Goal: Information Seeking & Learning: Learn about a topic

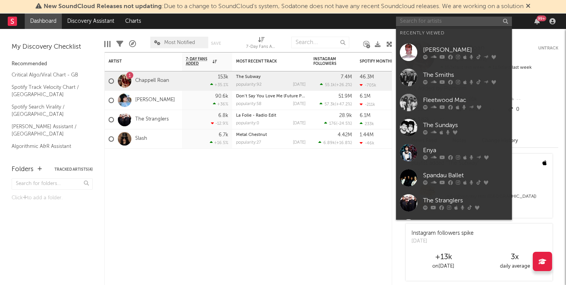
click at [469, 23] on input "text" at bounding box center [454, 22] width 116 height 10
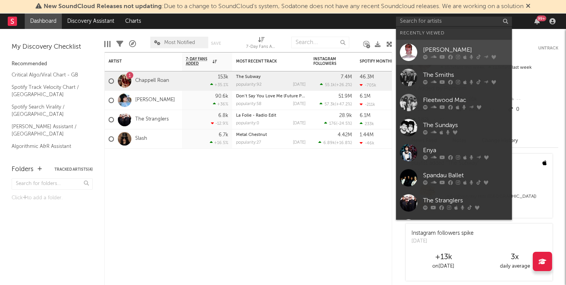
click at [464, 44] on link "[PERSON_NAME]" at bounding box center [454, 52] width 116 height 25
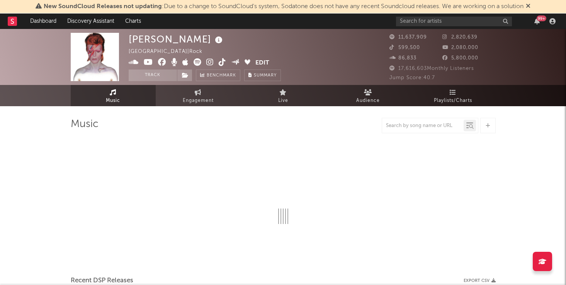
select select "6m"
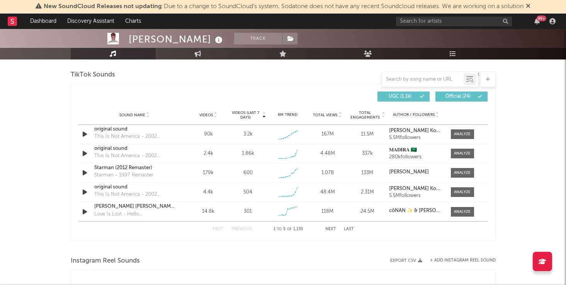
scroll to position [524, 0]
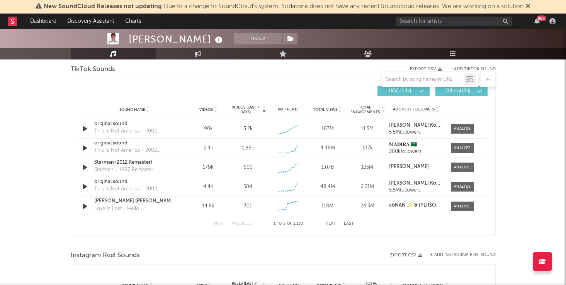
click at [29, 171] on div "[PERSON_NAME] Track [GEOGRAPHIC_DATA] | Rock Edit Track Benchmark Summary 11,63…" at bounding box center [283, 167] width 566 height 1324
click at [135, 130] on div "This Is Not America - 2002 Remaster" at bounding box center [134, 132] width 81 height 8
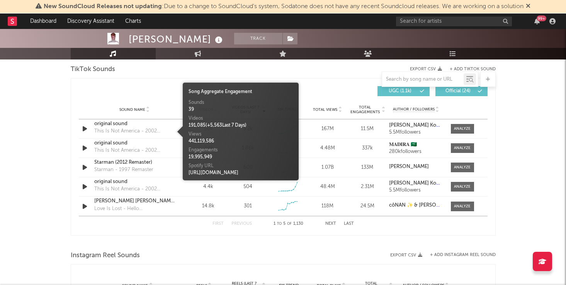
click at [17, 165] on div "[PERSON_NAME] Track [GEOGRAPHIC_DATA] | Rock Edit Track Benchmark Summary 11,63…" at bounding box center [283, 167] width 566 height 1324
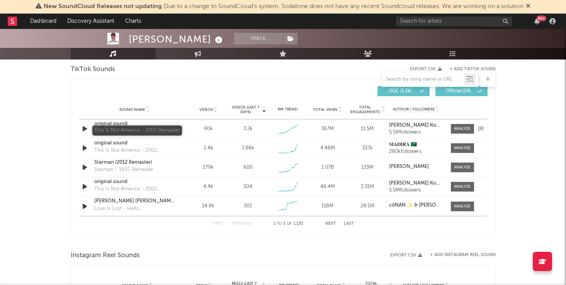
click at [128, 129] on div "This Is Not America - 2002 Remaster" at bounding box center [134, 132] width 81 height 8
click at [119, 123] on div "original sound" at bounding box center [134, 124] width 81 height 8
click at [38, 171] on div "[PERSON_NAME] Track [GEOGRAPHIC_DATA] | Rock Edit Track Benchmark Summary 11,63…" at bounding box center [283, 167] width 566 height 1324
click at [131, 167] on div "Starman - 1997 Remaster" at bounding box center [123, 170] width 59 height 8
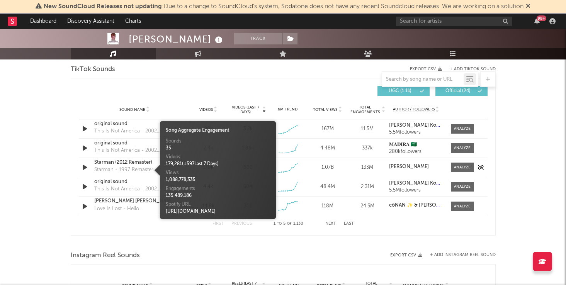
click at [105, 163] on div "Starman (2012 Remaster)" at bounding box center [134, 163] width 81 height 8
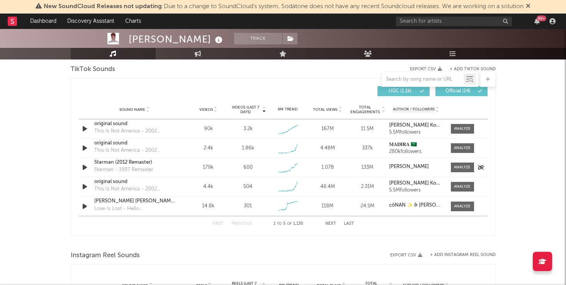
click at [135, 165] on div "Starman (2012 Remaster)" at bounding box center [134, 163] width 81 height 8
click at [330, 223] on button "Next" at bounding box center [330, 224] width 11 height 4
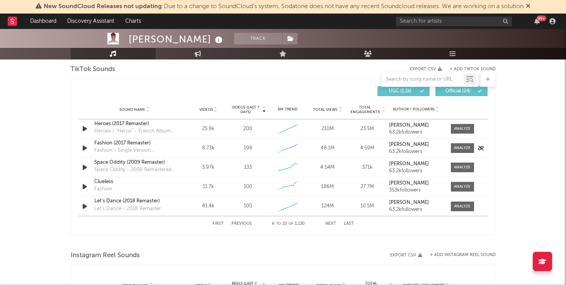
click at [142, 144] on div "Fashion (2017 Remaster)" at bounding box center [134, 143] width 81 height 8
click at [132, 187] on div "Clueless Fashion" at bounding box center [134, 187] width 81 height 18
click at [123, 186] on div "Clueless Fashion" at bounding box center [134, 187] width 81 height 18
click at [112, 184] on div "Clueless" at bounding box center [134, 182] width 81 height 8
click at [150, 199] on div "Let's Dance (2018 Remaster)" at bounding box center [134, 201] width 81 height 8
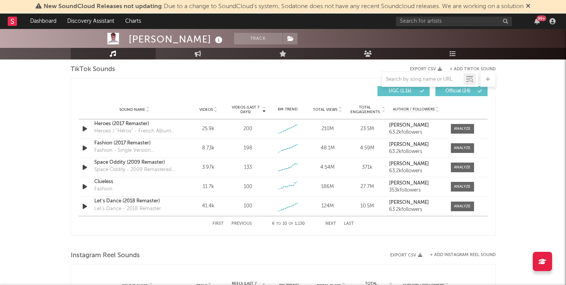
click at [333, 222] on button "Next" at bounding box center [330, 224] width 11 height 4
click at [169, 124] on div "Modern Love (2018 Remaster)" at bounding box center [134, 124] width 81 height 8
click at [161, 180] on div "Starman [PERSON_NAME]" at bounding box center [134, 182] width 81 height 8
click at [331, 224] on button "Next" at bounding box center [330, 224] width 11 height 4
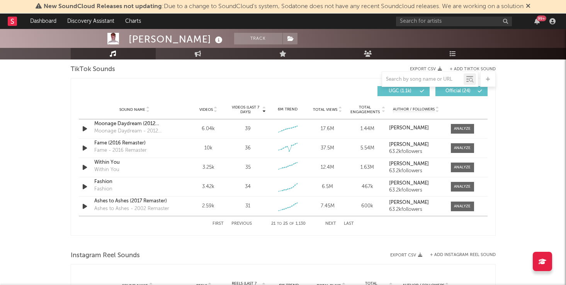
click at [331, 224] on button "Next" at bounding box center [330, 224] width 11 height 4
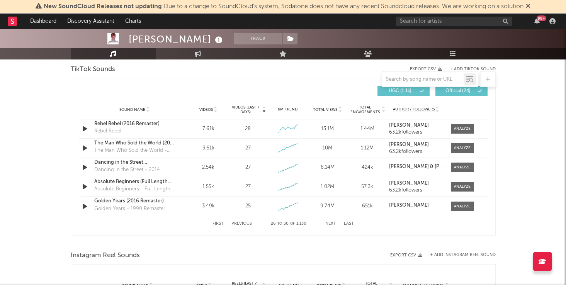
click at [331, 224] on button "Next" at bounding box center [330, 224] width 11 height 4
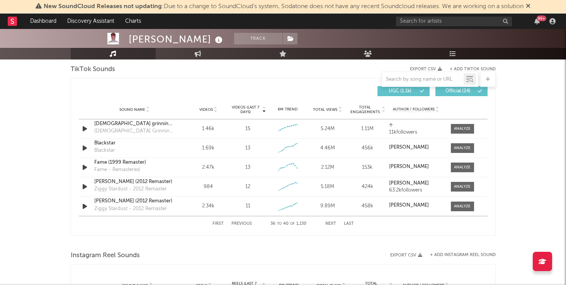
click at [331, 224] on button "Next" at bounding box center [330, 224] width 11 height 4
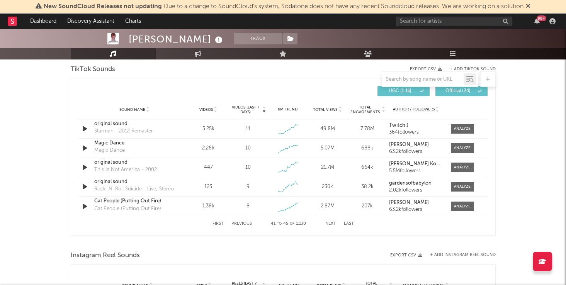
click at [331, 224] on button "Next" at bounding box center [330, 224] width 11 height 4
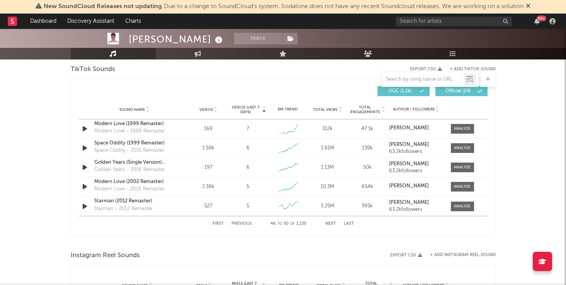
click at [331, 224] on button "Next" at bounding box center [330, 224] width 11 height 4
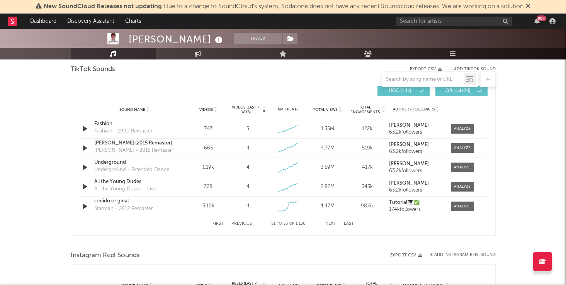
click at [331, 224] on button "Next" at bounding box center [330, 224] width 11 height 4
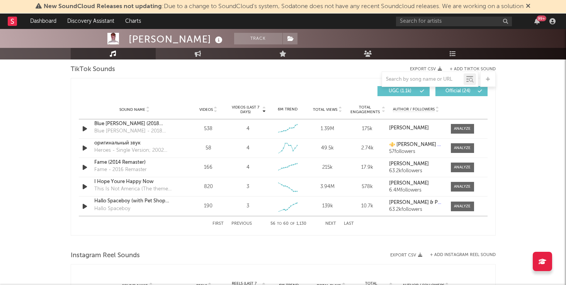
click at [331, 224] on button "Next" at bounding box center [330, 224] width 11 height 4
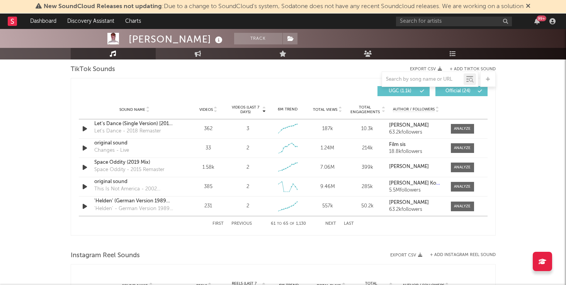
click at [331, 224] on button "Next" at bounding box center [330, 224] width 11 height 4
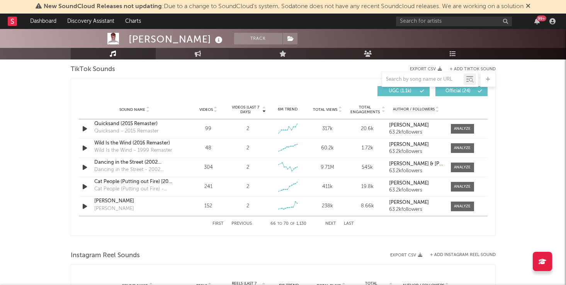
click at [331, 224] on button "Next" at bounding box center [330, 224] width 11 height 4
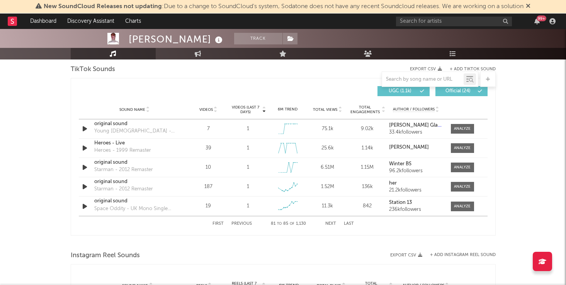
click at [331, 224] on button "Next" at bounding box center [330, 224] width 11 height 4
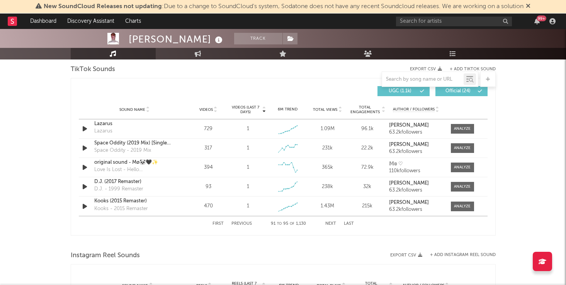
click at [331, 224] on button "Next" at bounding box center [330, 224] width 11 height 4
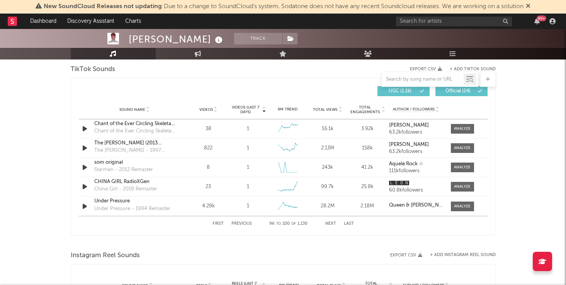
click at [331, 224] on button "Next" at bounding box center [330, 224] width 11 height 4
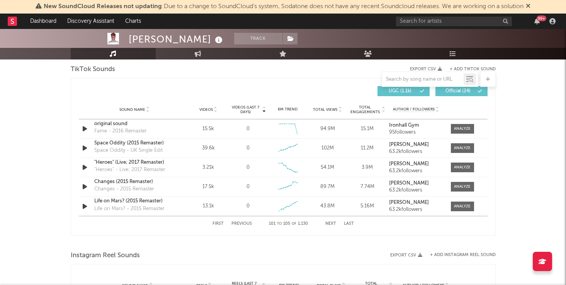
click at [242, 224] on button "Previous" at bounding box center [241, 224] width 20 height 4
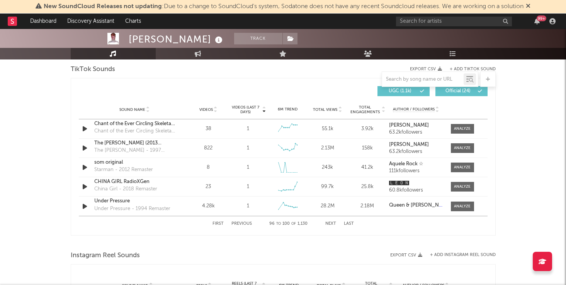
click at [246, 224] on button "Previous" at bounding box center [241, 224] width 20 height 4
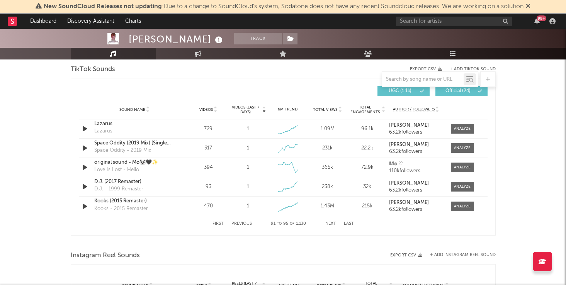
click at [246, 224] on button "Previous" at bounding box center [241, 224] width 20 height 4
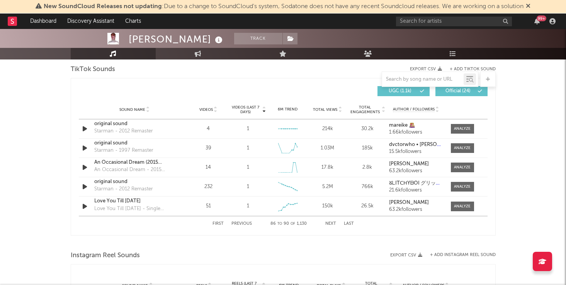
click at [246, 224] on button "Previous" at bounding box center [241, 224] width 20 height 4
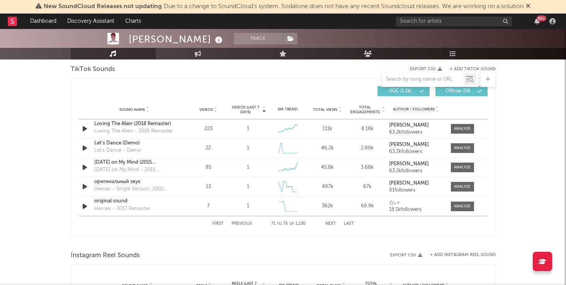
click at [246, 224] on button "Previous" at bounding box center [241, 224] width 20 height 4
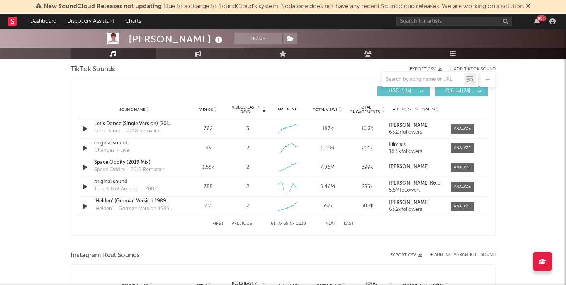
click at [246, 224] on button "Previous" at bounding box center [241, 224] width 20 height 4
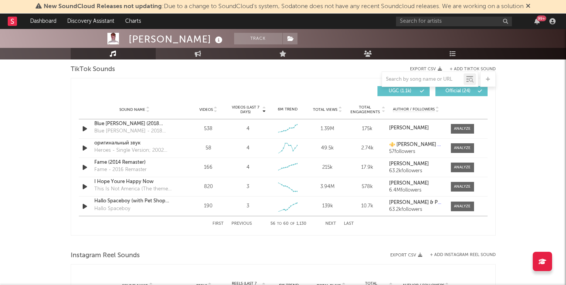
click at [246, 224] on button "Previous" at bounding box center [241, 224] width 20 height 4
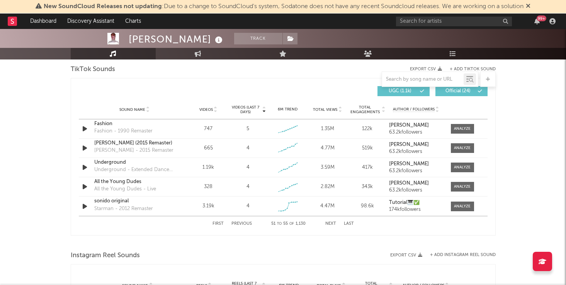
click at [246, 224] on button "Previous" at bounding box center [241, 224] width 20 height 4
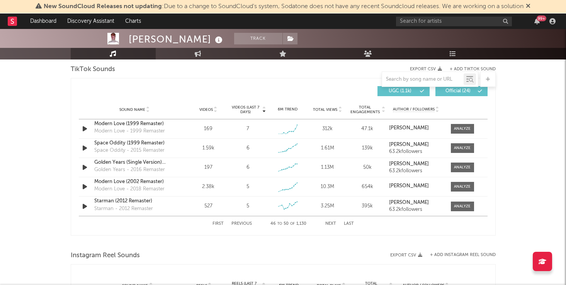
click at [246, 224] on button "Previous" at bounding box center [241, 224] width 20 height 4
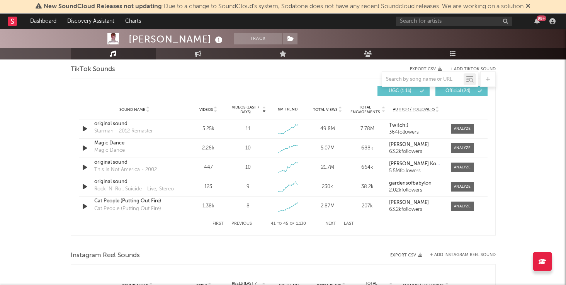
click at [246, 224] on button "Previous" at bounding box center [241, 224] width 20 height 4
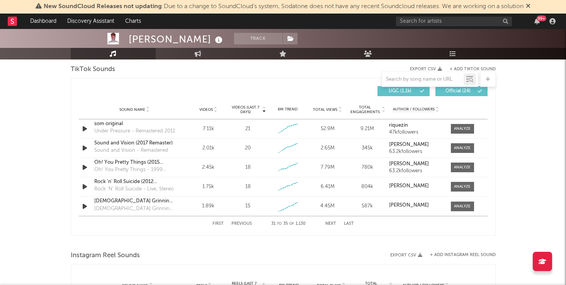
click at [246, 224] on button "Previous" at bounding box center [241, 224] width 20 height 4
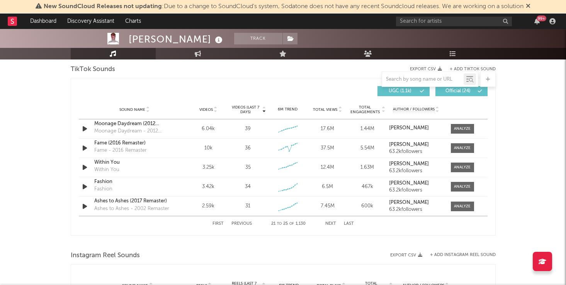
click at [246, 224] on button "Previous" at bounding box center [241, 224] width 20 height 4
